Goal: Navigation & Orientation: Find specific page/section

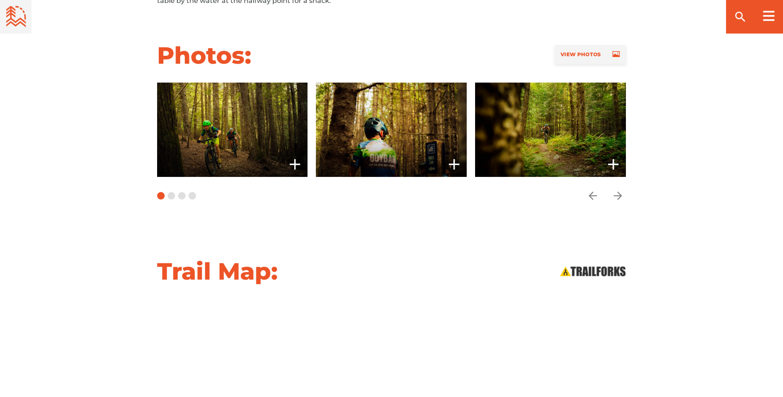
scroll to position [683, 0]
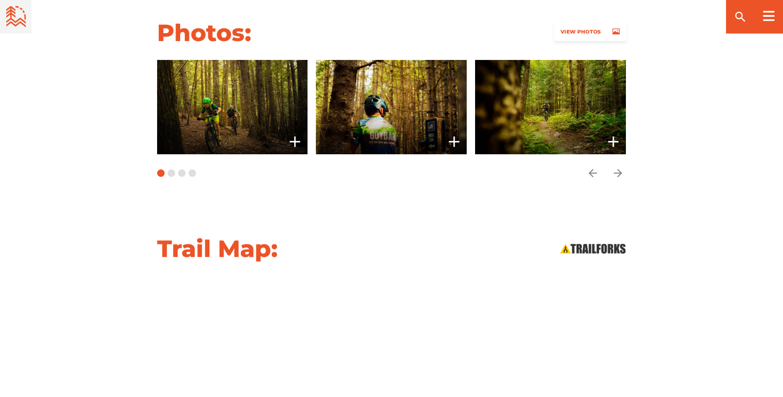
click at [580, 31] on span "View Photos" at bounding box center [580, 31] width 40 height 6
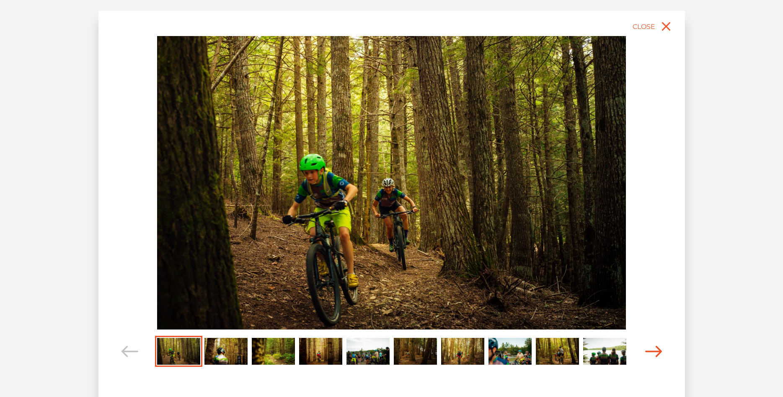
click at [657, 352] on icon "Carousel Navigation" at bounding box center [653, 350] width 17 height 11
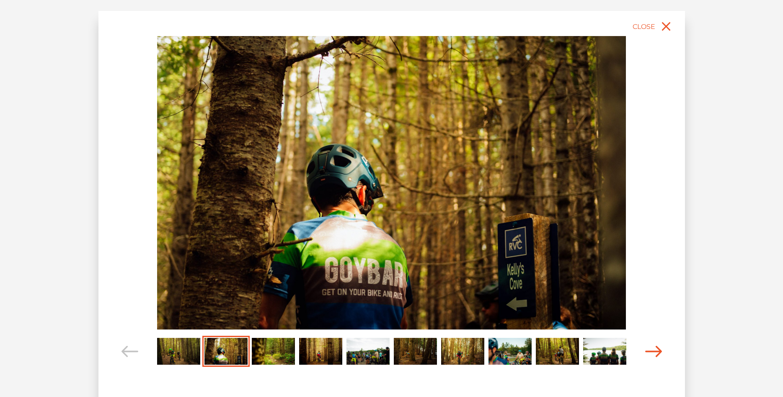
click at [657, 352] on icon "Carousel Navigation" at bounding box center [653, 350] width 17 height 11
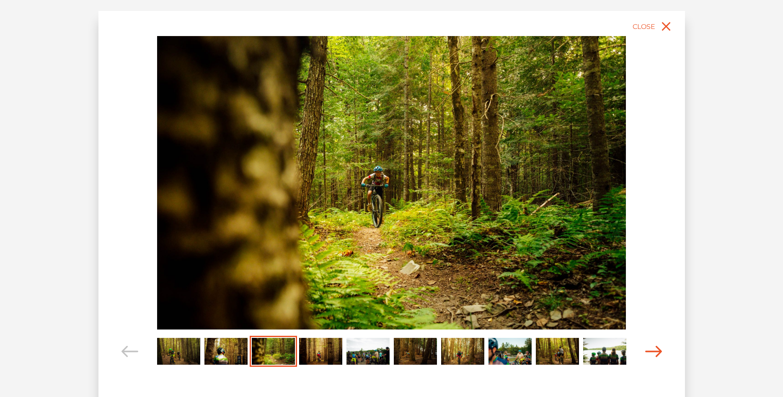
click at [657, 352] on icon "Carousel Navigation" at bounding box center [653, 350] width 17 height 11
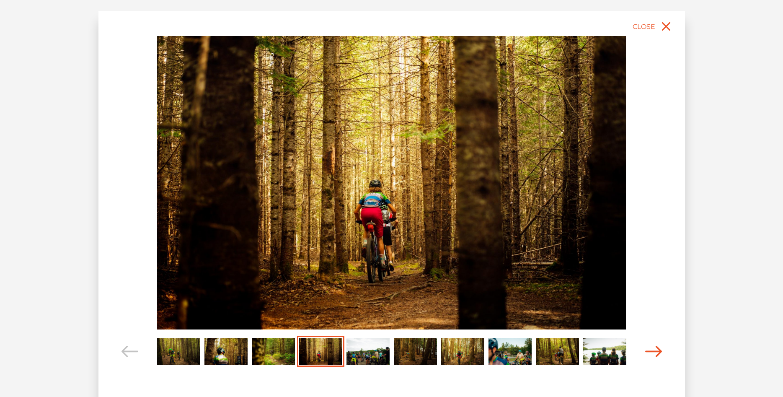
click at [657, 352] on icon "Carousel Navigation" at bounding box center [653, 350] width 17 height 11
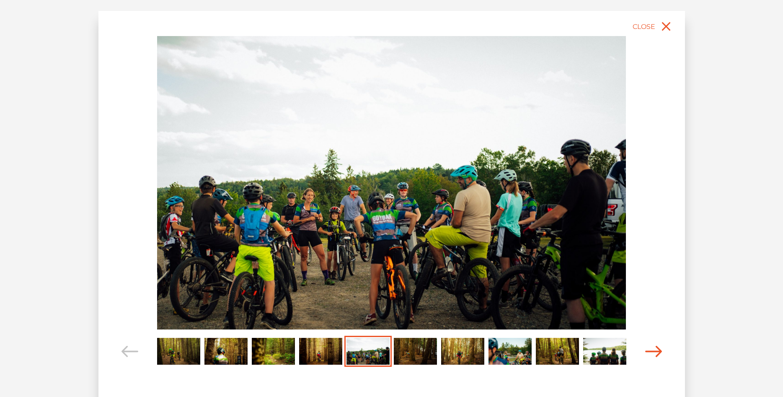
click at [657, 352] on icon "Carousel Navigation" at bounding box center [653, 350] width 17 height 11
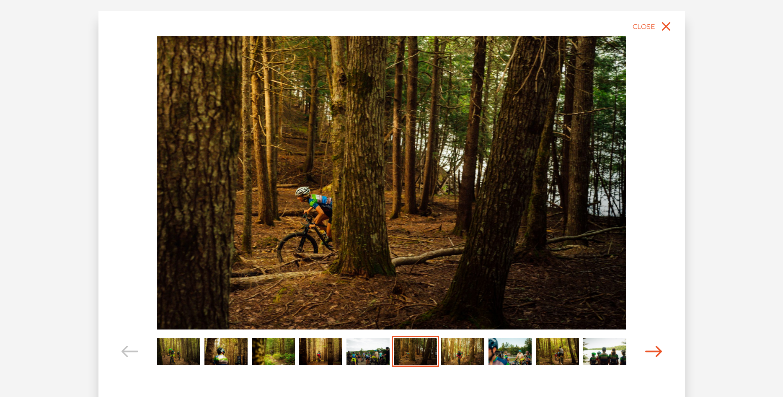
click at [657, 352] on icon "Carousel Navigation" at bounding box center [653, 350] width 17 height 11
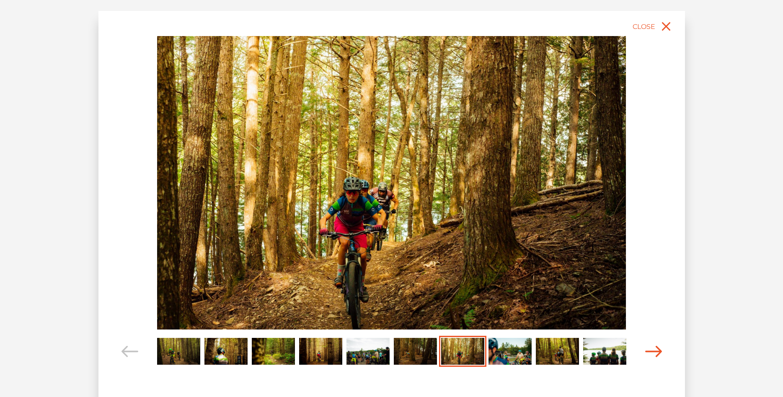
click at [657, 352] on icon "Carousel Navigation" at bounding box center [653, 350] width 17 height 11
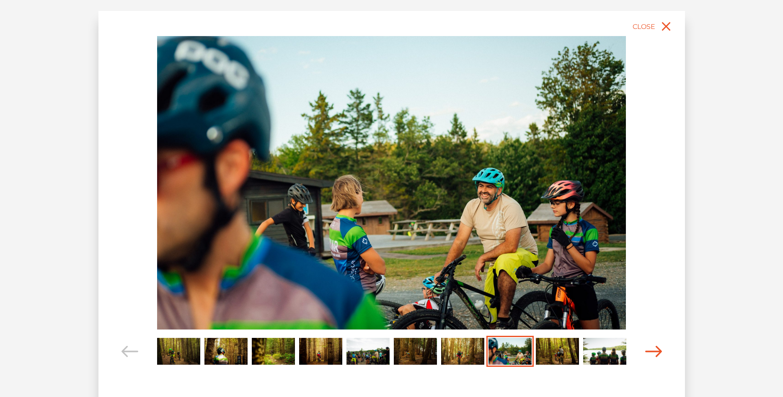
click at [657, 352] on icon "Carousel Navigation" at bounding box center [653, 350] width 17 height 11
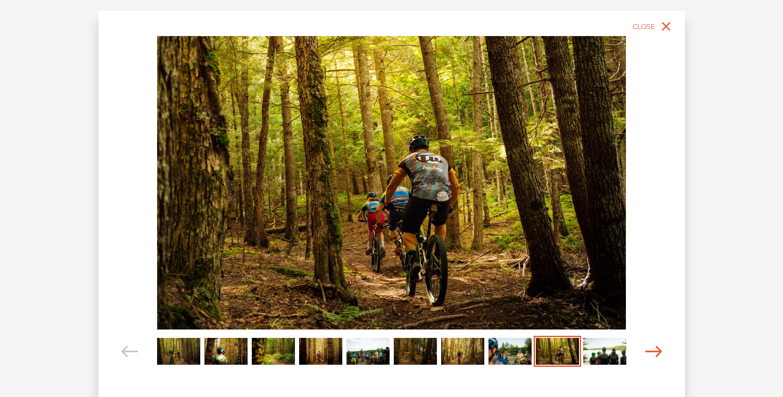
click at [657, 352] on icon "Carousel Navigation" at bounding box center [653, 350] width 17 height 11
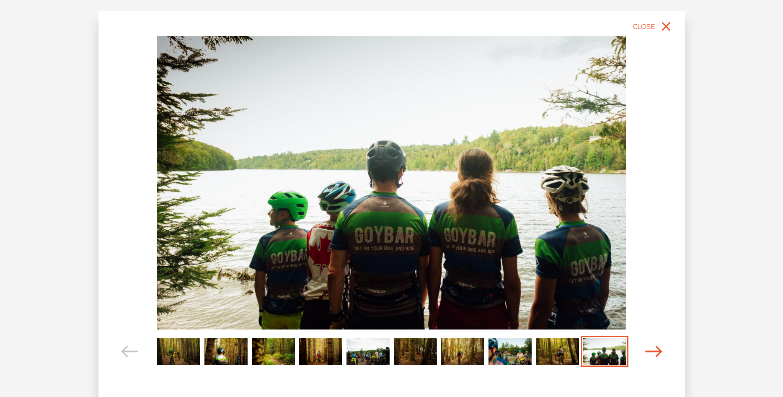
click at [657, 352] on icon "Carousel Navigation" at bounding box center [653, 350] width 17 height 11
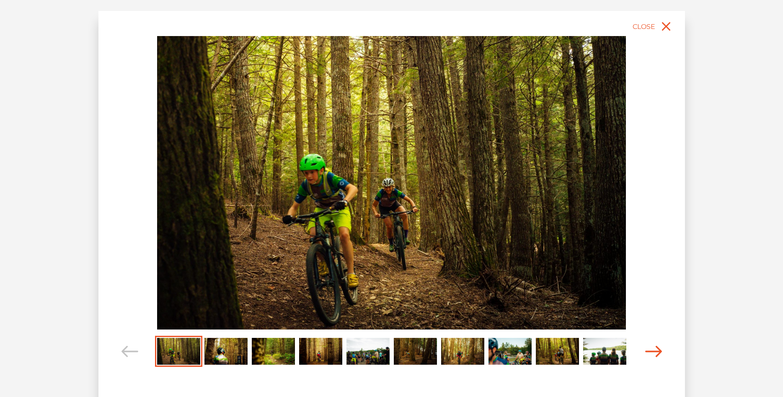
click at [657, 352] on icon "Carousel Navigation" at bounding box center [653, 350] width 17 height 11
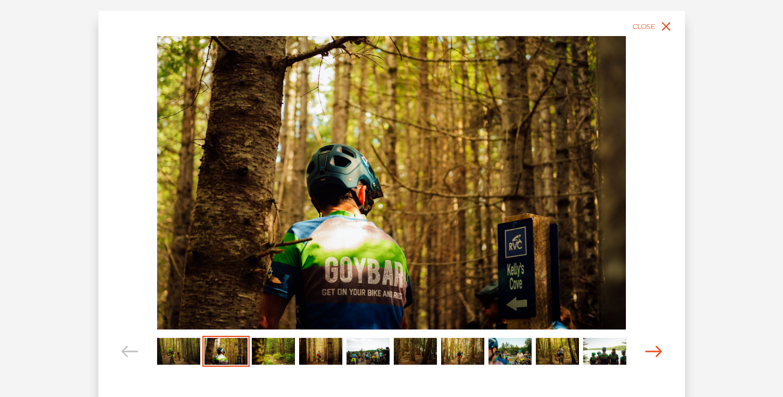
click at [657, 352] on icon "Carousel Navigation" at bounding box center [653, 350] width 17 height 11
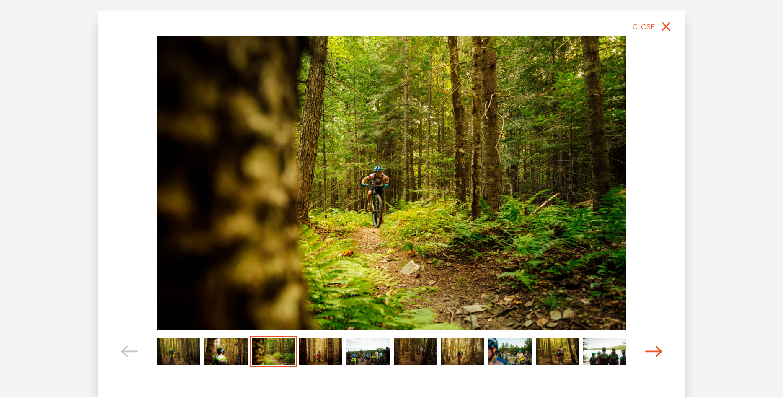
click at [657, 352] on icon "Carousel Navigation" at bounding box center [653, 350] width 17 height 11
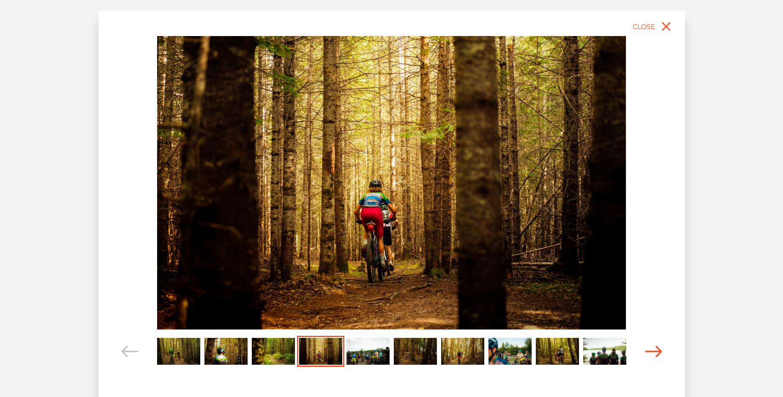
click at [657, 352] on icon "Carousel Navigation" at bounding box center [653, 350] width 17 height 11
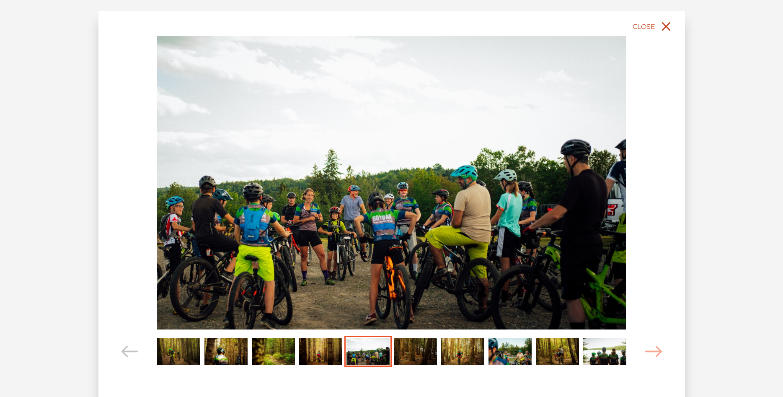
click at [669, 22] on icon "close" at bounding box center [665, 26] width 15 height 15
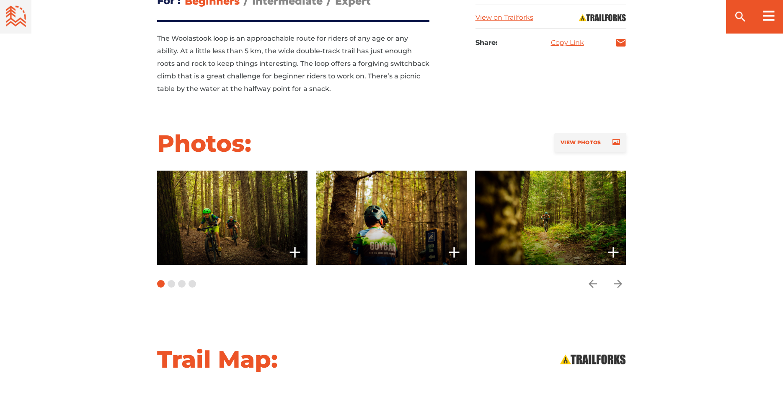
scroll to position [470, 0]
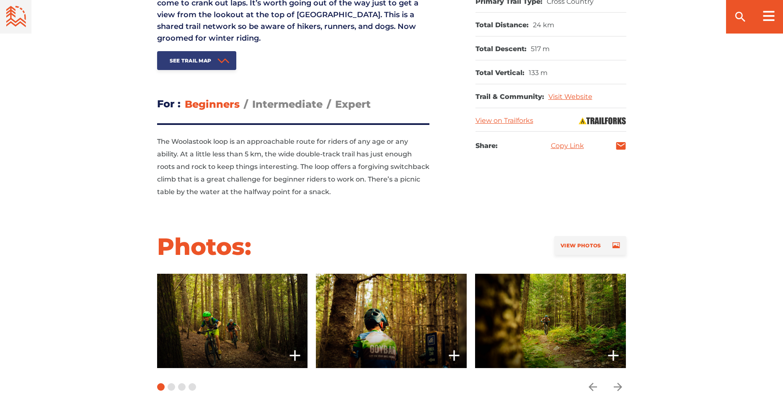
click at [198, 59] on span "See Trail Map" at bounding box center [191, 60] width 42 height 6
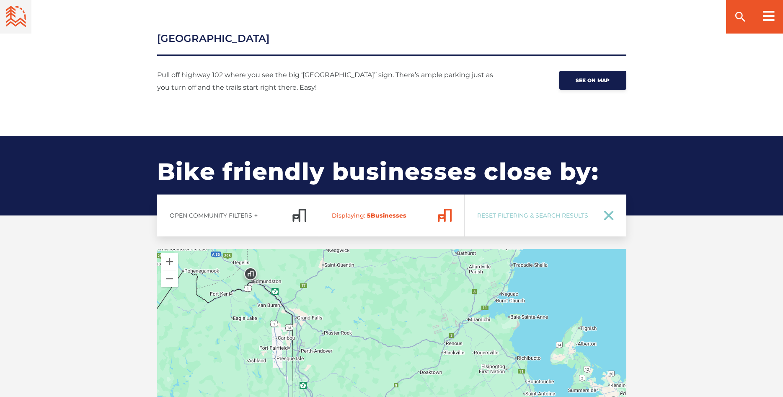
scroll to position [1003, 0]
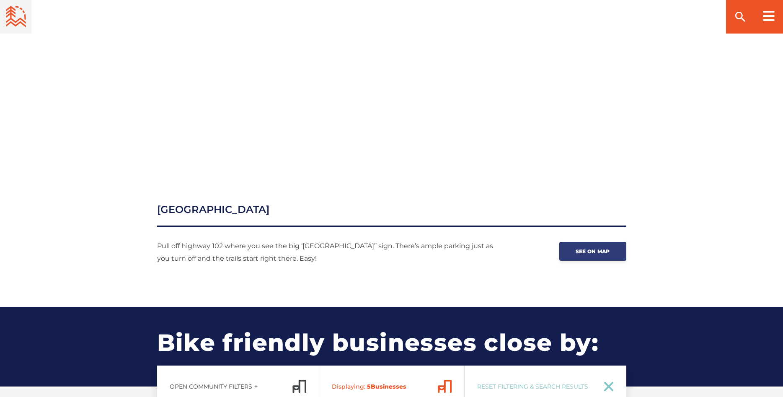
click at [598, 251] on span "See on map" at bounding box center [592, 251] width 34 height 6
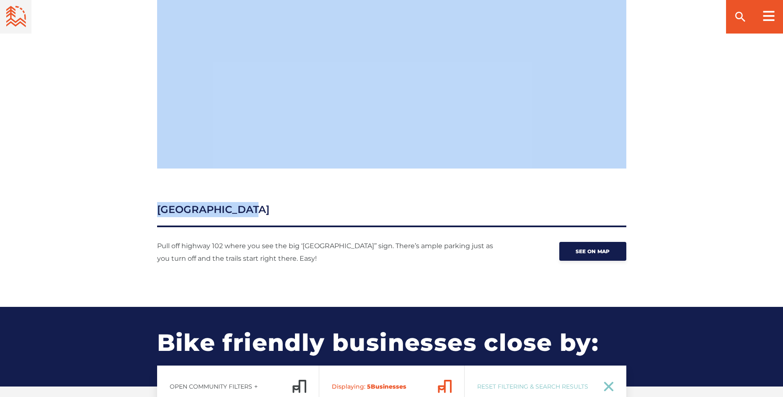
drag, startPoint x: 668, startPoint y: 78, endPoint x: 676, endPoint y: 213, distance: 135.1
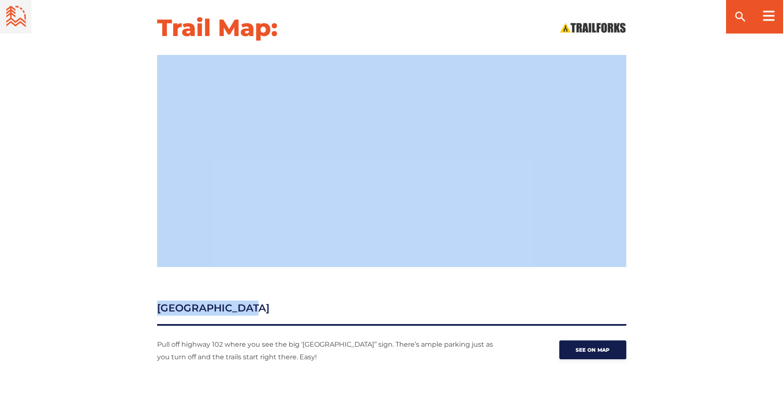
scroll to position [789, 0]
